Goal: Task Accomplishment & Management: Use online tool/utility

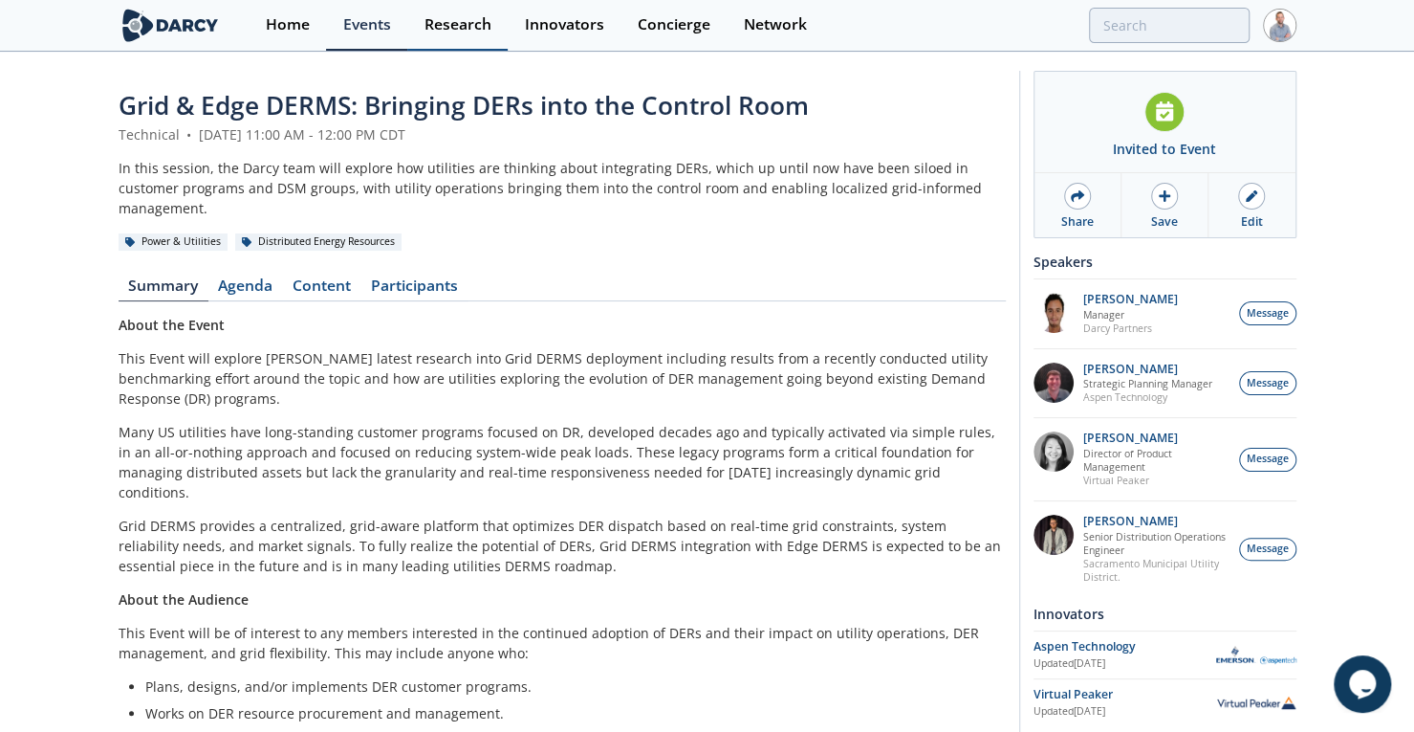
click at [456, 33] on link "Research" at bounding box center [457, 25] width 100 height 51
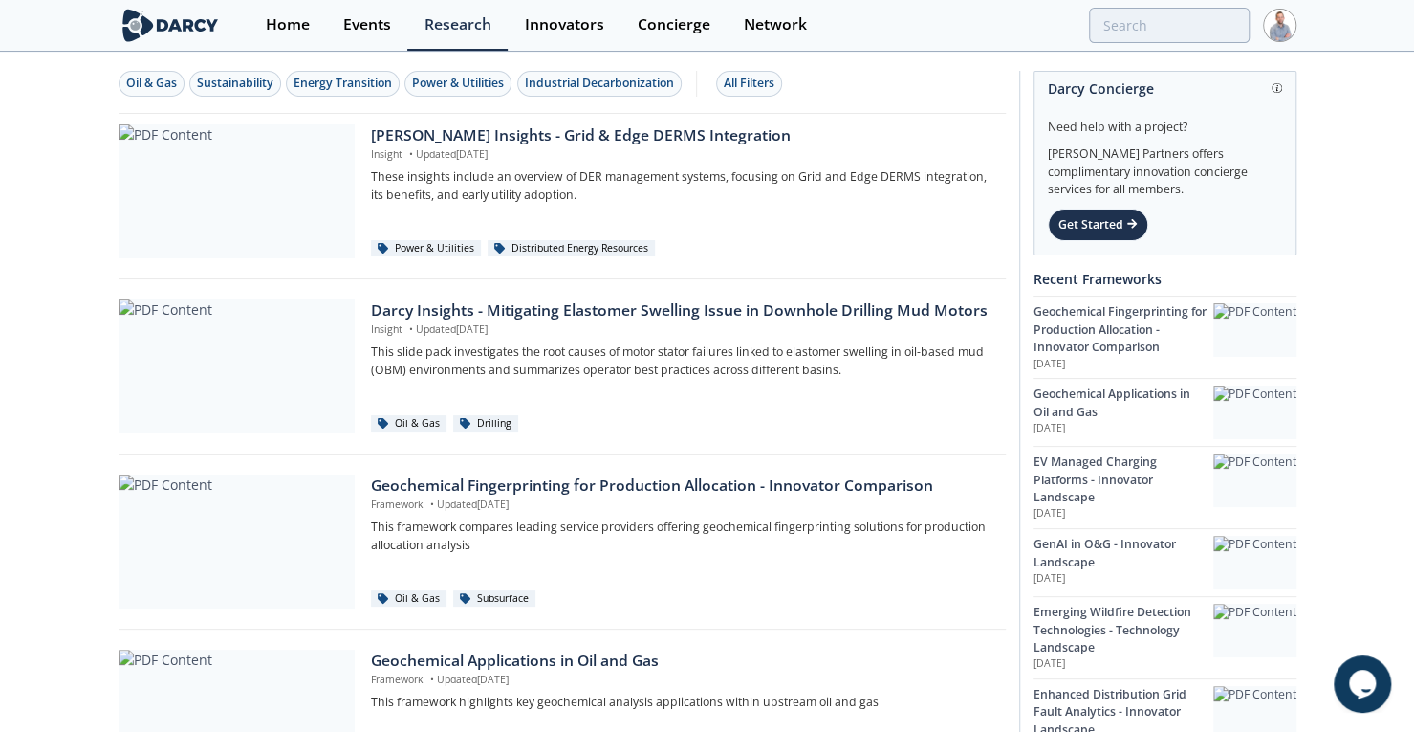
click at [1288, 23] on img at bounding box center [1279, 25] width 33 height 33
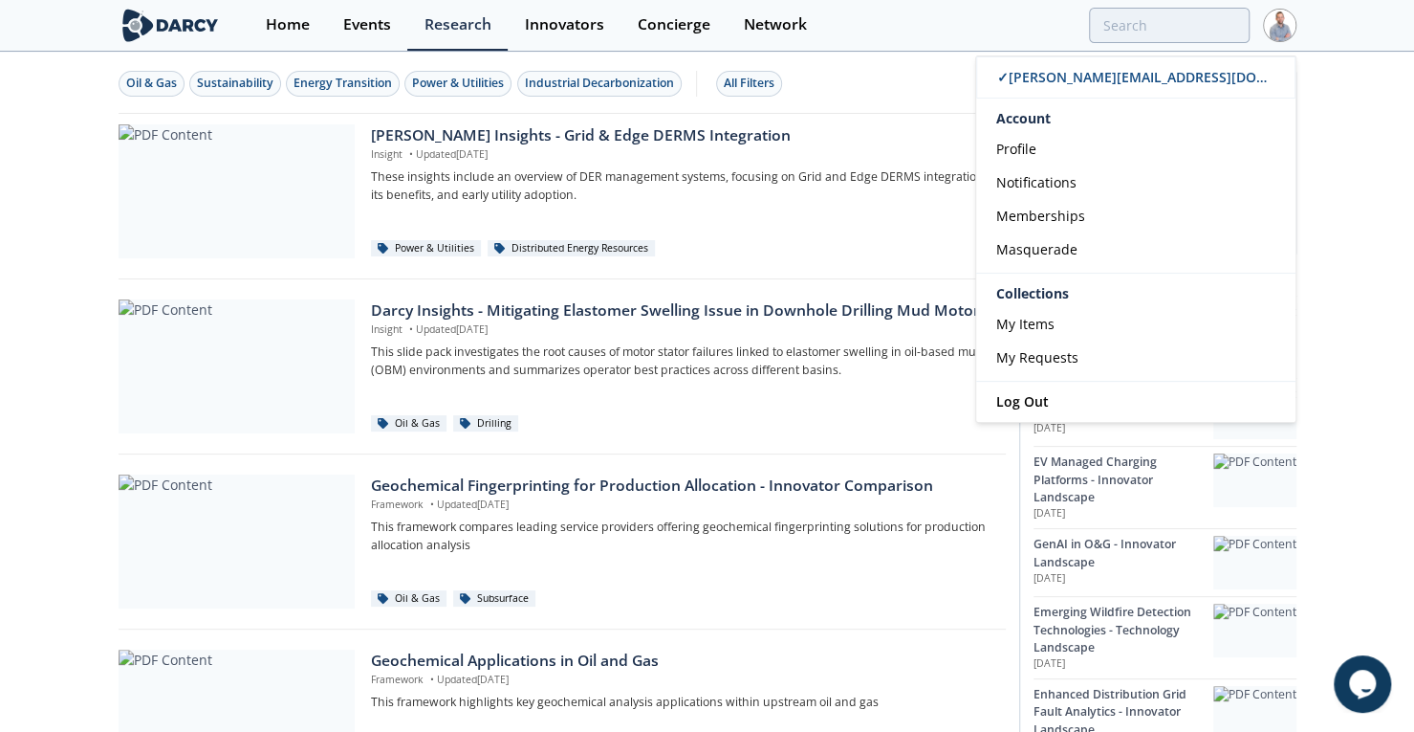
click at [884, 65] on div "Oil & Gas Sustainability Energy Transition Power & Utilities Industrial Decarbo…" at bounding box center [562, 84] width 887 height 60
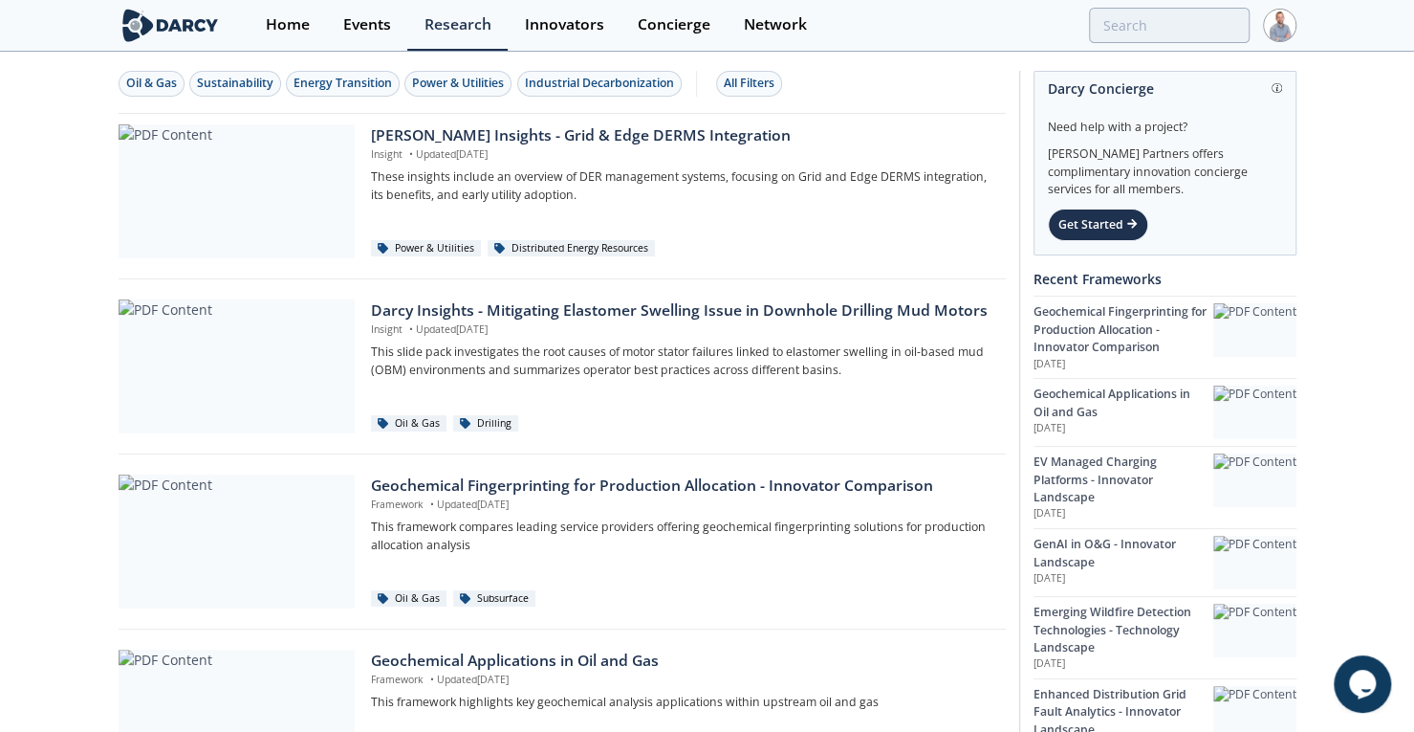
click at [1280, 35] on img at bounding box center [1279, 25] width 33 height 33
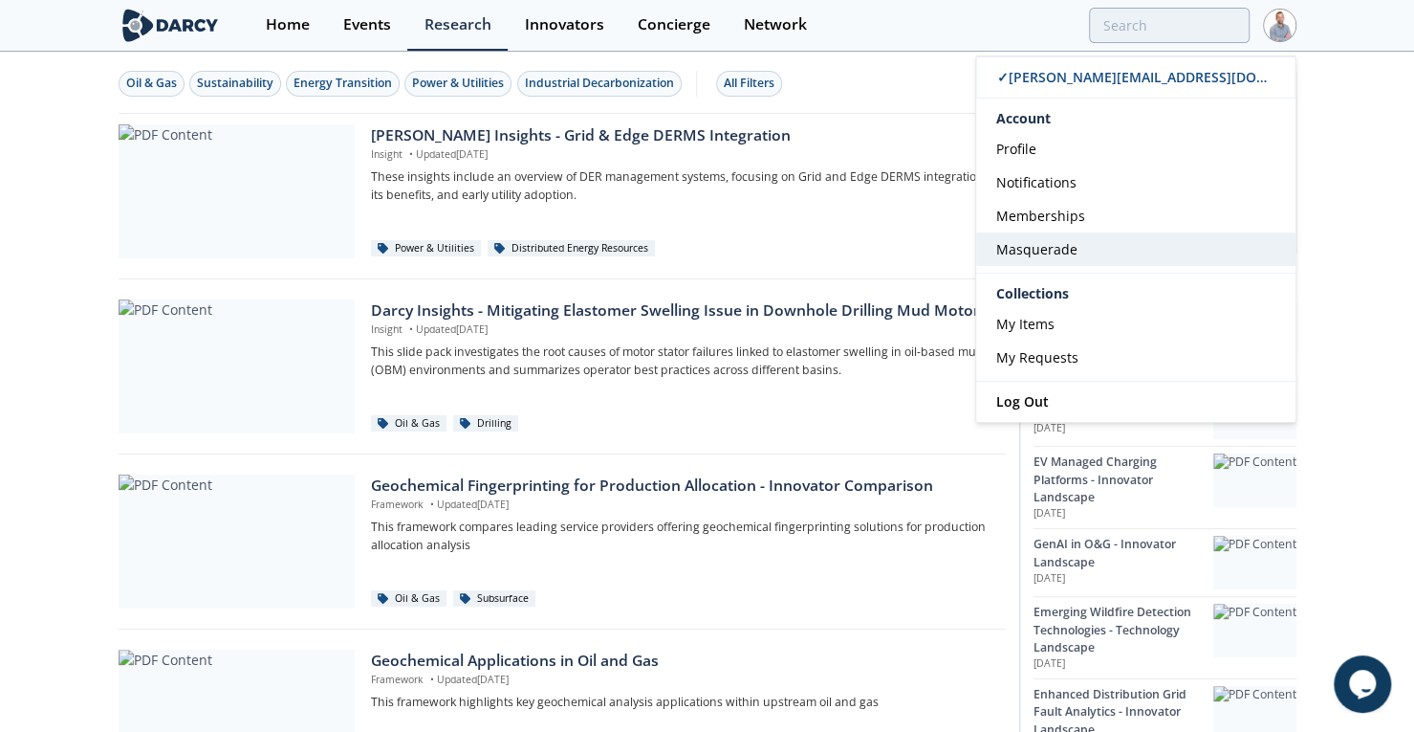
click at [1062, 252] on span "Masquerade" at bounding box center [1036, 249] width 81 height 18
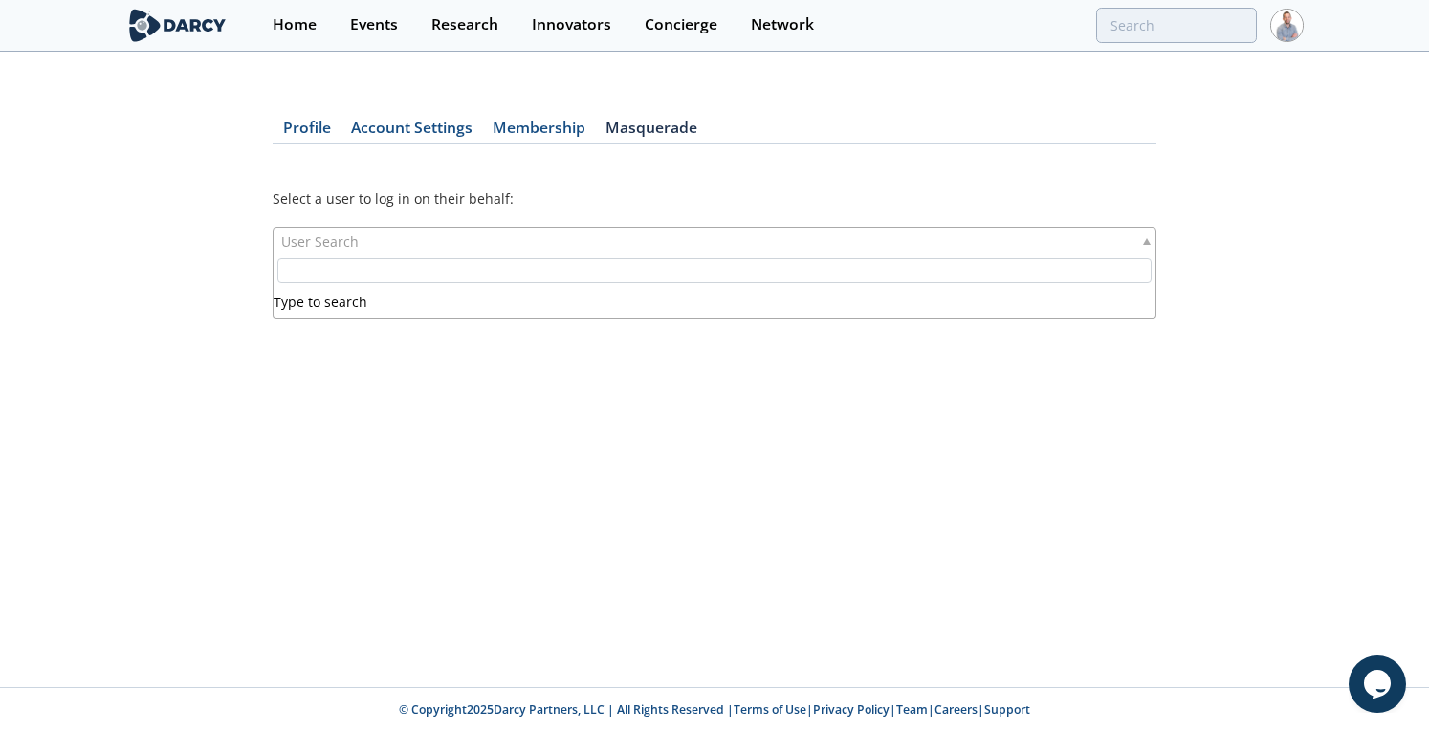
click at [786, 247] on div "User Search" at bounding box center [715, 241] width 884 height 29
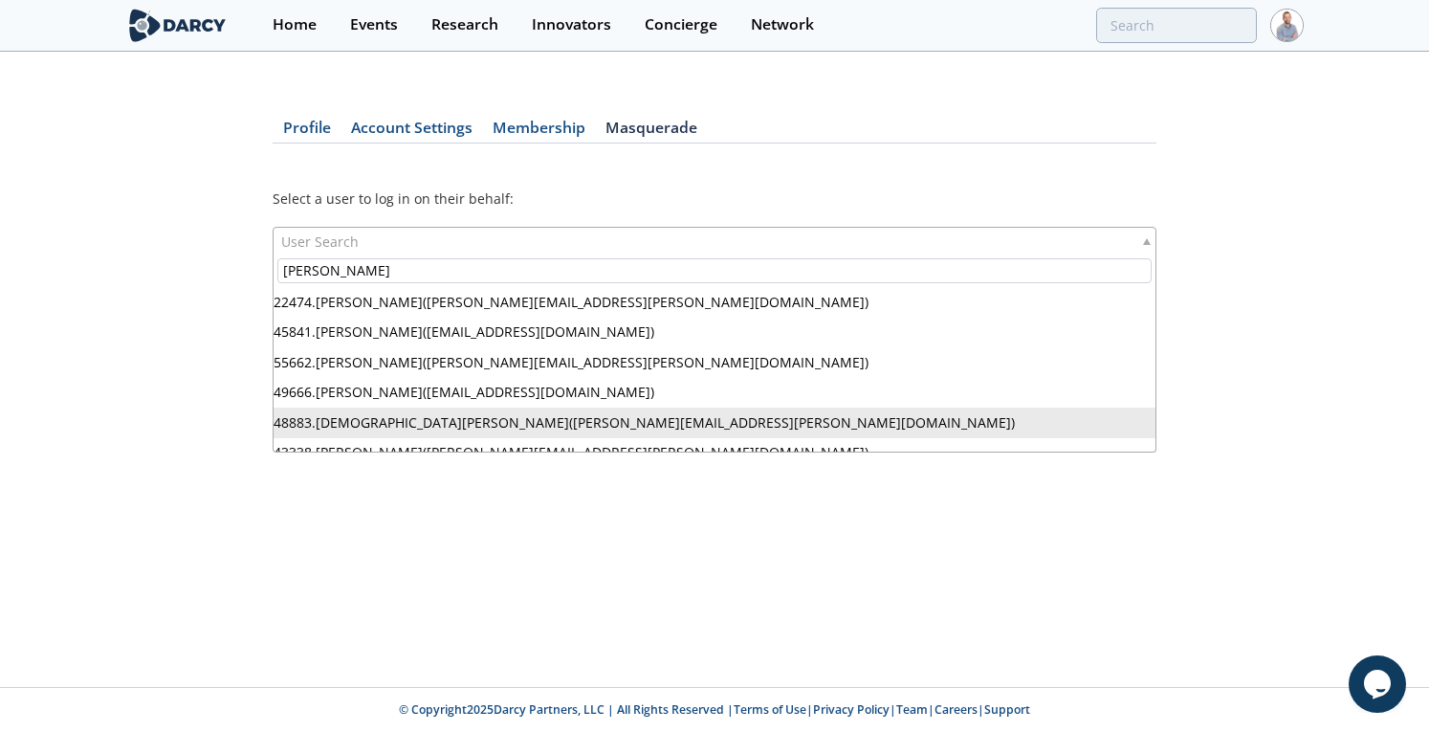
type input "hawkins"
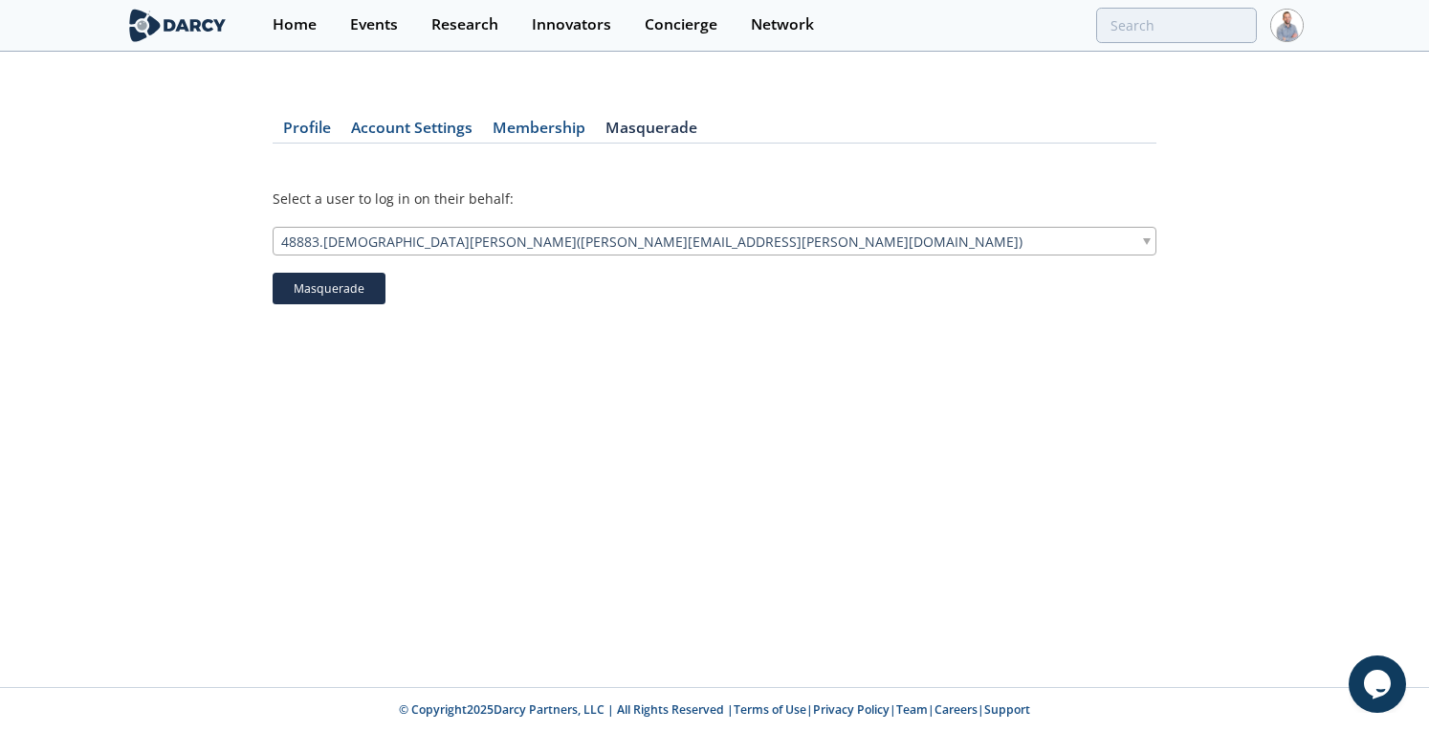
click at [365, 288] on button "Masquerade" at bounding box center [329, 289] width 113 height 33
